Goal: Task Accomplishment & Management: Manage account settings

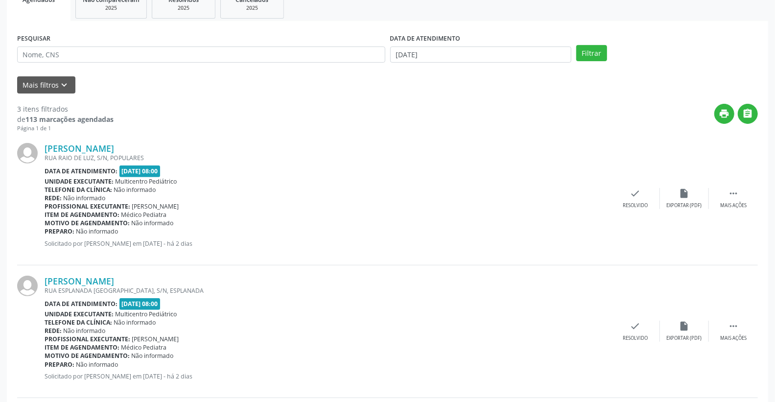
scroll to position [140, 0]
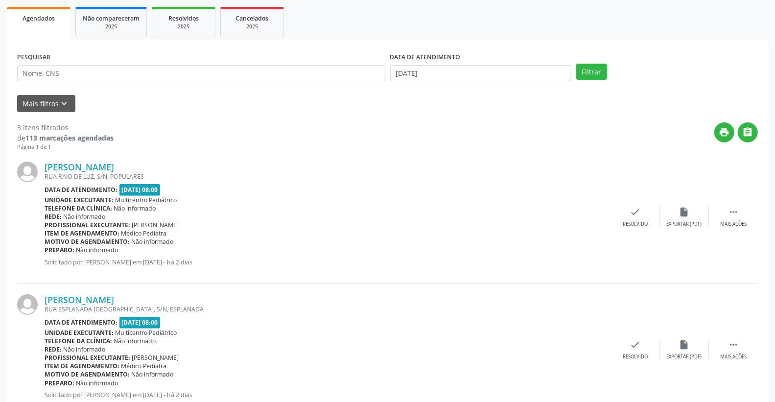
click at [338, 116] on div "3 itens filtrados de 113 marcações agendadas Página 1 de 1 print  [PERSON_NAME…" at bounding box center [387, 330] width 741 height 437
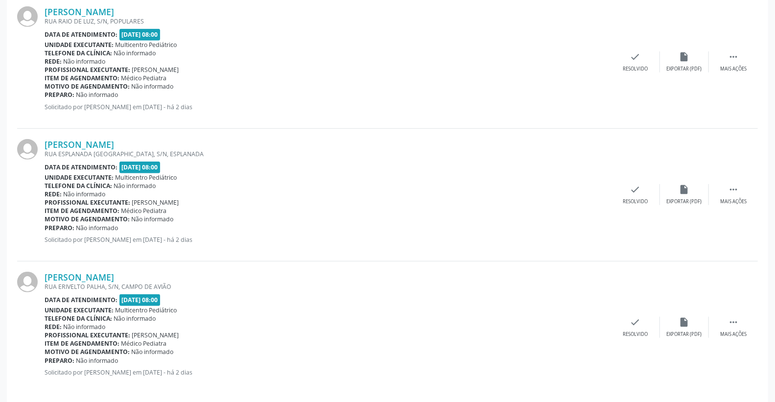
scroll to position [303, 0]
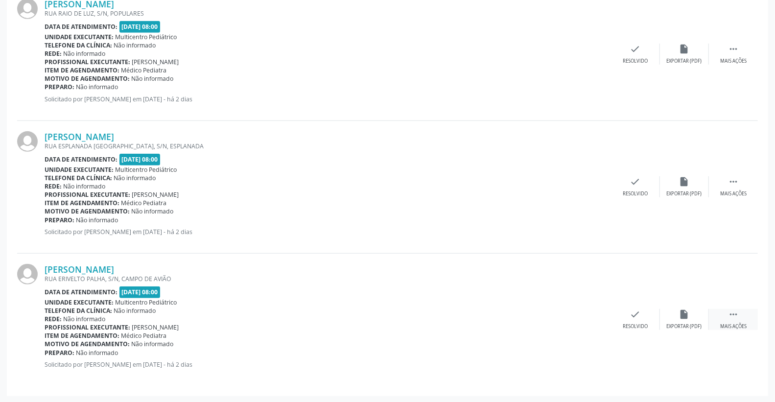
click at [739, 319] on div " Mais ações" at bounding box center [733, 319] width 49 height 21
click at [684, 321] on div "alarm_off Não compareceu" at bounding box center [684, 319] width 49 height 21
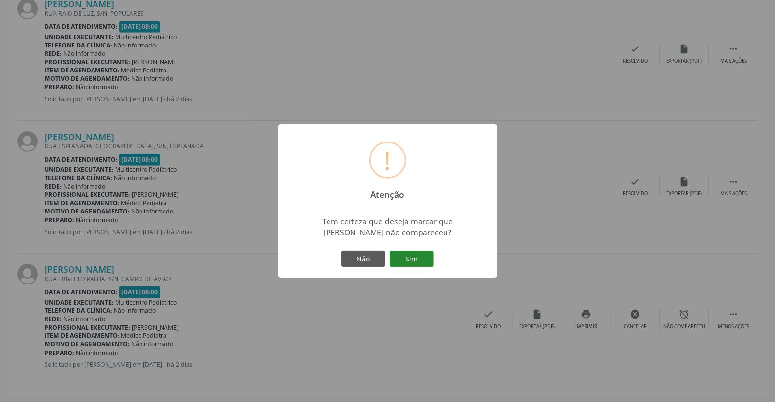
click at [421, 258] on button "Sim" at bounding box center [412, 259] width 44 height 17
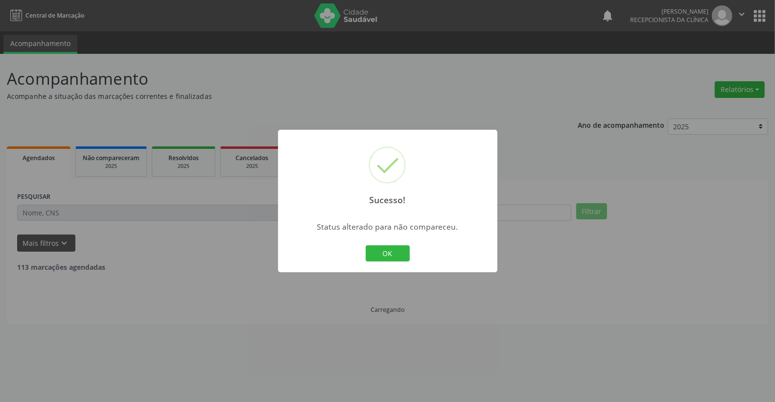
scroll to position [0, 0]
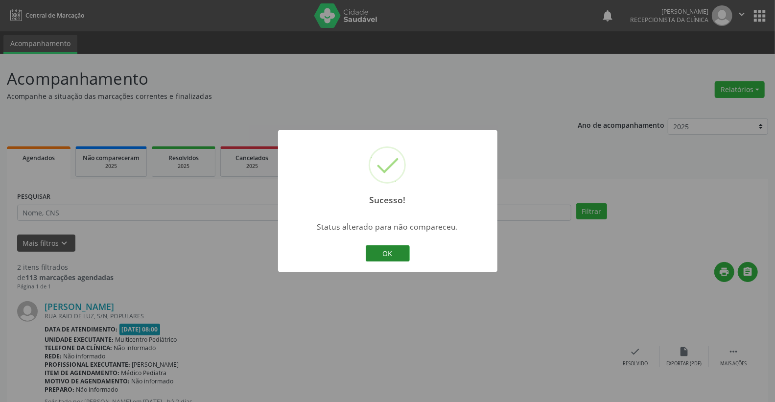
click at [386, 252] on button "OK" at bounding box center [388, 253] width 44 height 17
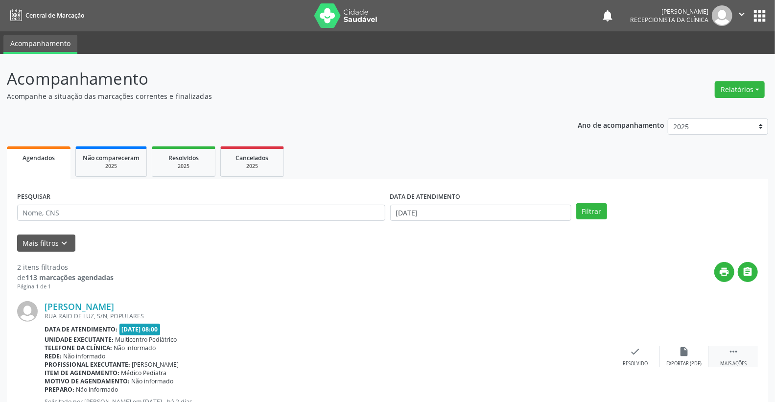
click at [755, 349] on div " Mais ações" at bounding box center [733, 356] width 49 height 21
click at [687, 351] on icon "alarm_off" at bounding box center [684, 351] width 11 height 11
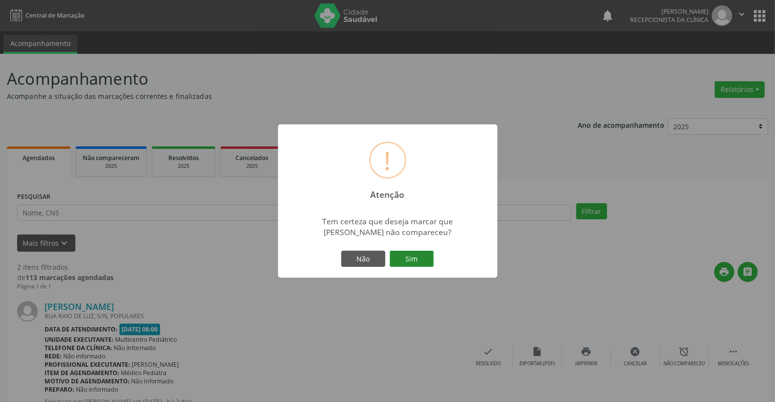
click at [417, 255] on button "Sim" at bounding box center [412, 259] width 44 height 17
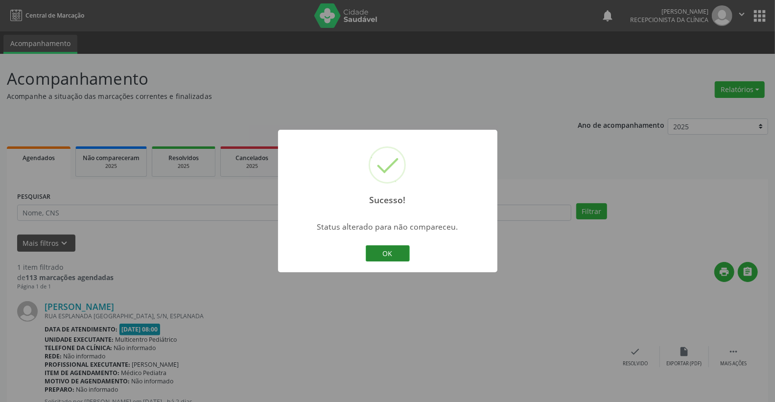
click at [394, 245] on button "OK" at bounding box center [388, 253] width 44 height 17
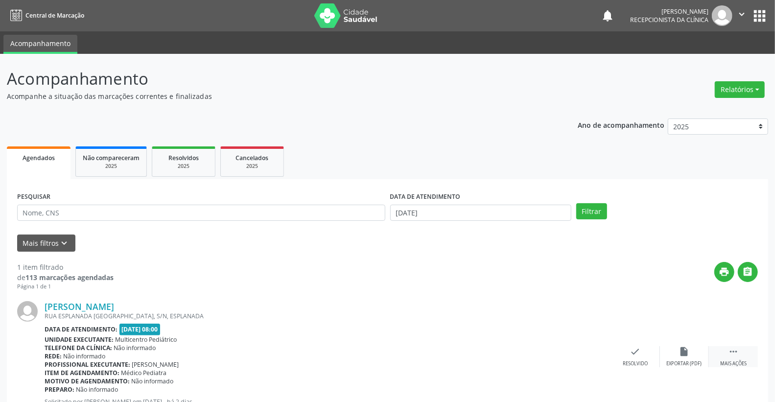
drag, startPoint x: 738, startPoint y: 356, endPoint x: 711, endPoint y: 339, distance: 31.9
click at [738, 356] on div " Mais ações" at bounding box center [733, 356] width 49 height 21
click at [689, 355] on div "alarm_off Não compareceu" at bounding box center [684, 356] width 49 height 21
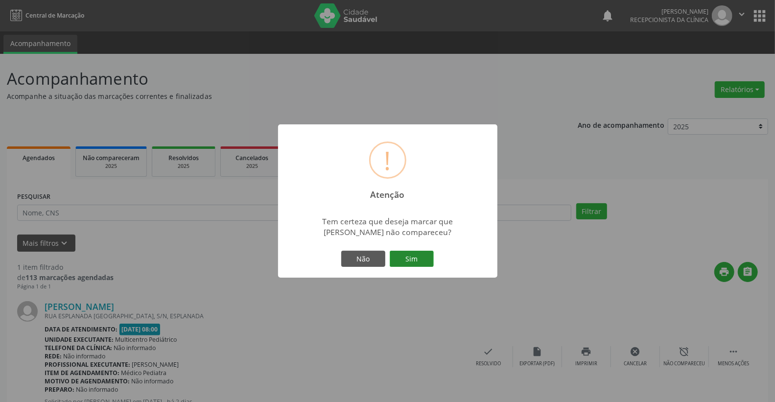
click at [402, 252] on button "Sim" at bounding box center [412, 259] width 44 height 17
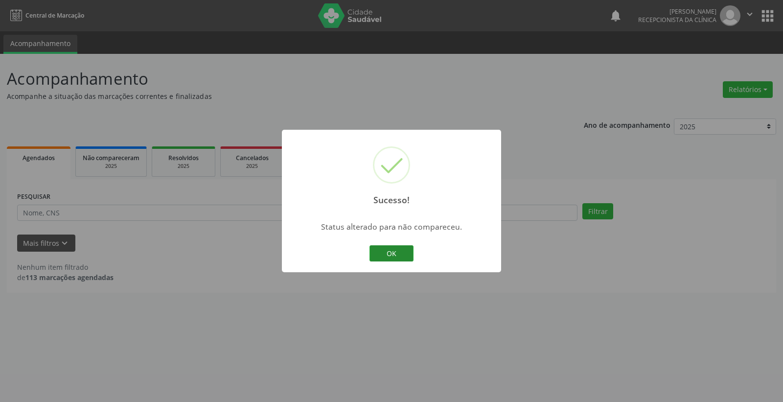
click at [413, 255] on button "OK" at bounding box center [392, 253] width 44 height 17
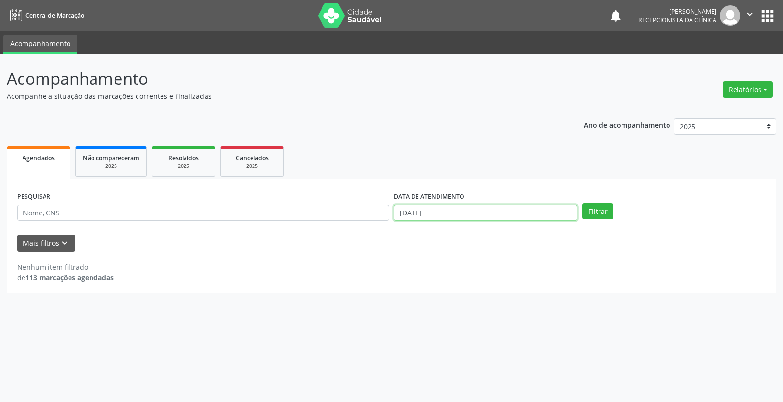
click at [470, 218] on input "[DATE]" at bounding box center [486, 213] width 184 height 17
click at [416, 278] on span "6" at bounding box center [422, 281] width 19 height 19
type input "[DATE]"
click at [594, 202] on div "PESQUISAR DATA DE ATENDIMENTO [DATE] Filtrar" at bounding box center [392, 208] width 754 height 38
click at [597, 204] on button "Filtrar" at bounding box center [598, 211] width 31 height 17
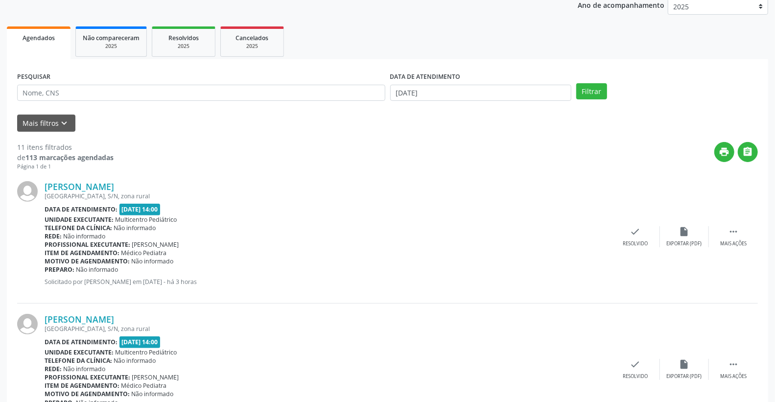
scroll to position [109, 0]
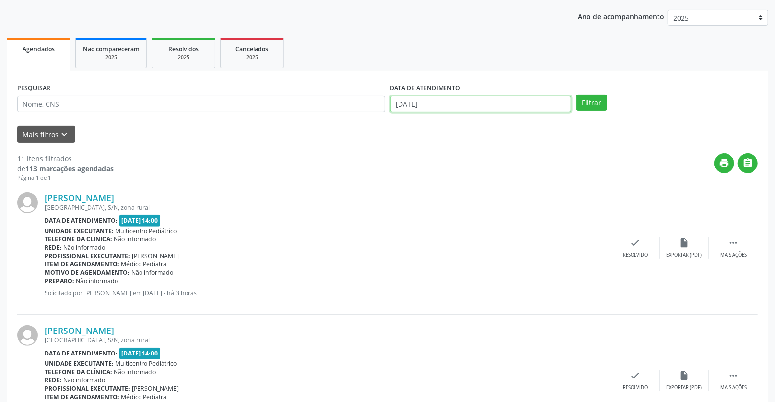
click at [471, 104] on input "[DATE]" at bounding box center [481, 104] width 182 height 17
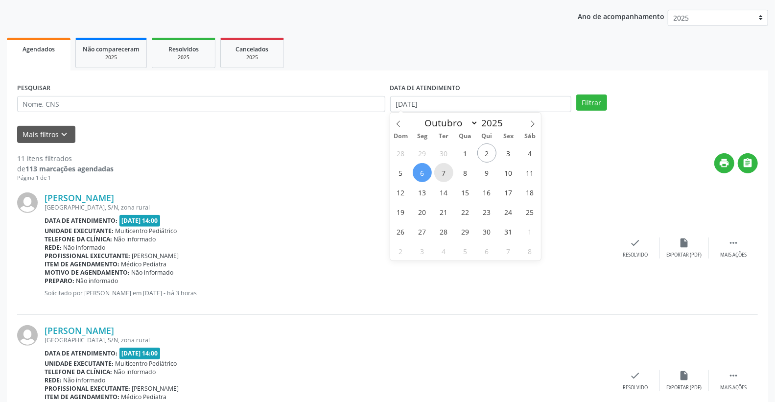
click at [442, 172] on span "7" at bounding box center [443, 172] width 19 height 19
type input "[DATE]"
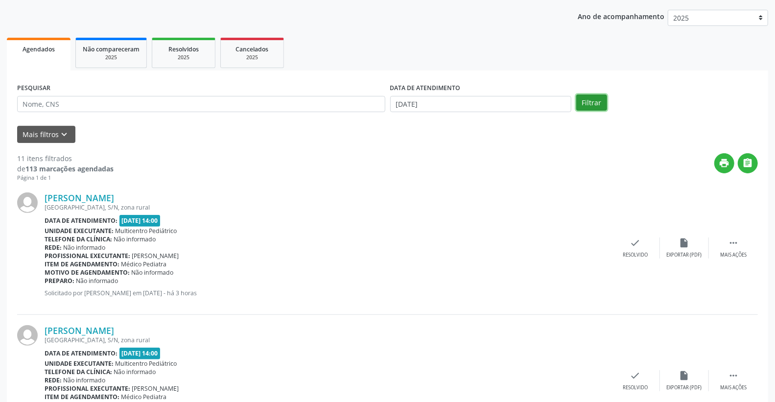
click at [587, 106] on button "Filtrar" at bounding box center [591, 102] width 31 height 17
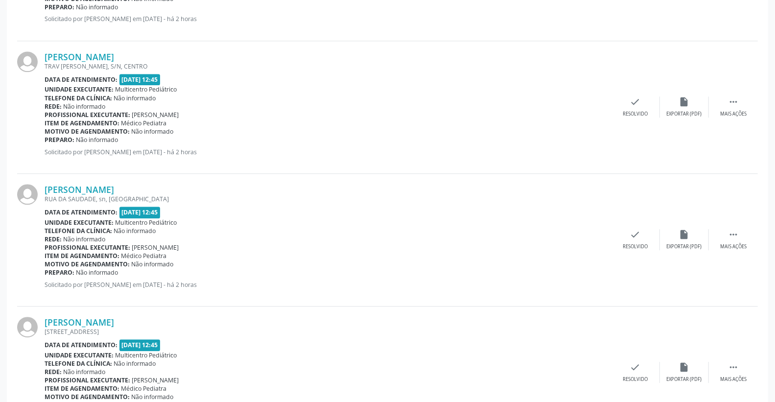
scroll to position [1489, 0]
